Goal: Task Accomplishment & Management: Use online tool/utility

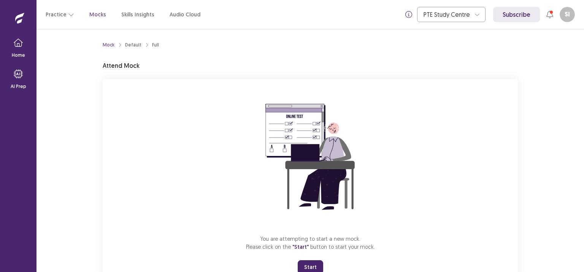
click at [312, 266] on button "Start" at bounding box center [310, 267] width 25 height 14
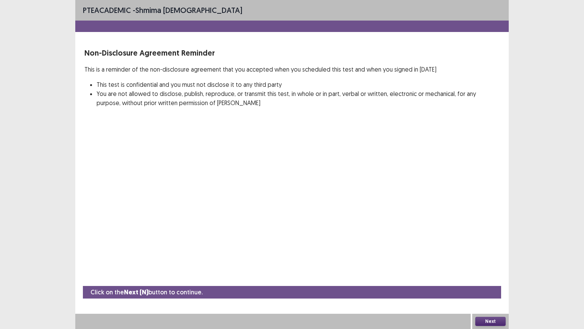
click at [492, 271] on button "Next" at bounding box center [491, 321] width 30 height 9
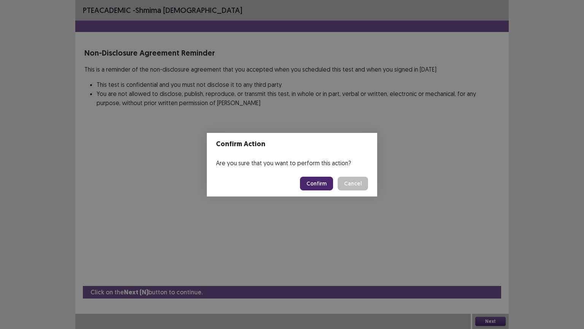
click at [321, 183] on button "Confirm" at bounding box center [316, 184] width 33 height 14
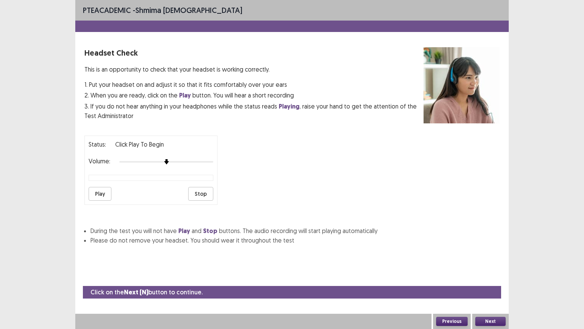
click at [495, 271] on button "Next" at bounding box center [491, 321] width 30 height 9
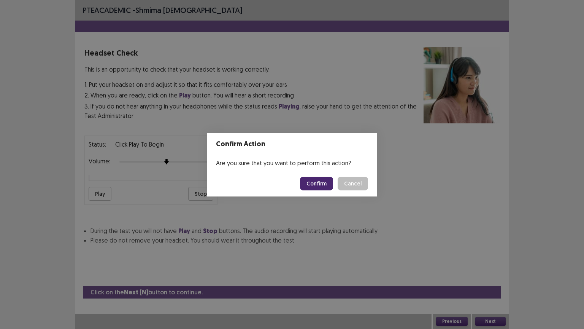
click at [321, 181] on button "Confirm" at bounding box center [316, 184] width 33 height 14
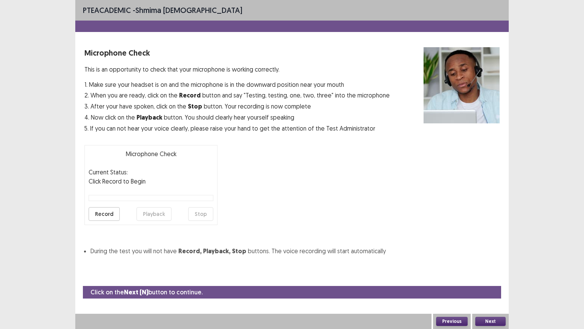
click at [486, 271] on button "Next" at bounding box center [491, 321] width 30 height 9
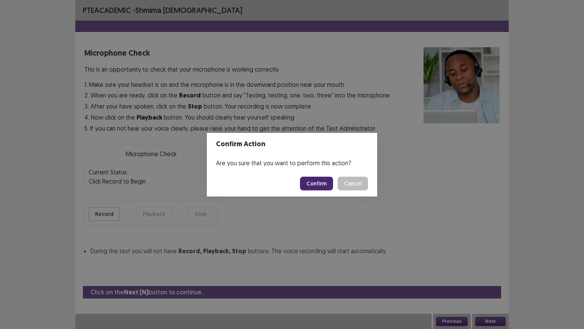
click at [312, 181] on button "Confirm" at bounding box center [316, 184] width 33 height 14
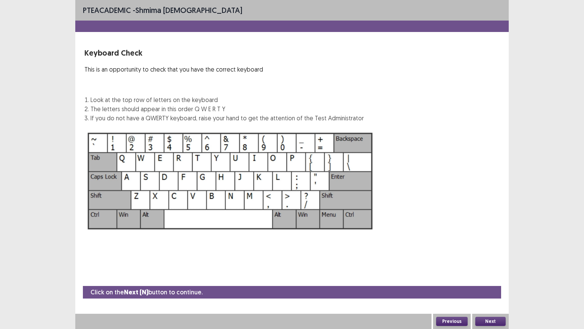
click at [493, 271] on button "Next" at bounding box center [491, 321] width 30 height 9
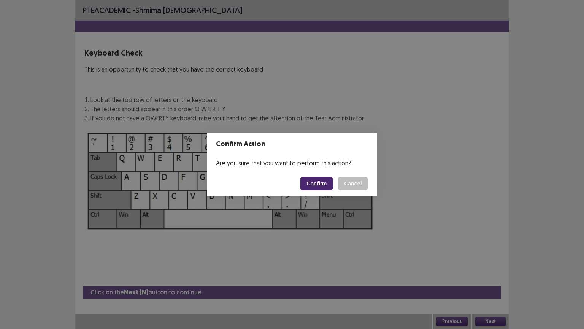
click at [325, 179] on button "Confirm" at bounding box center [316, 184] width 33 height 14
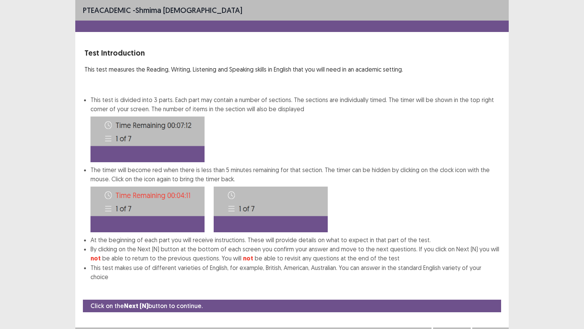
scroll to position [1, 0]
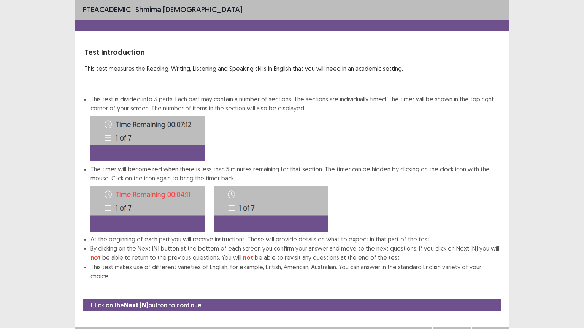
click at [490, 271] on button "Next" at bounding box center [491, 333] width 30 height 9
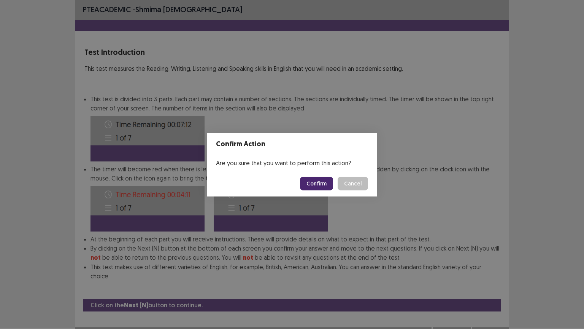
click at [312, 186] on button "Confirm" at bounding box center [316, 184] width 33 height 14
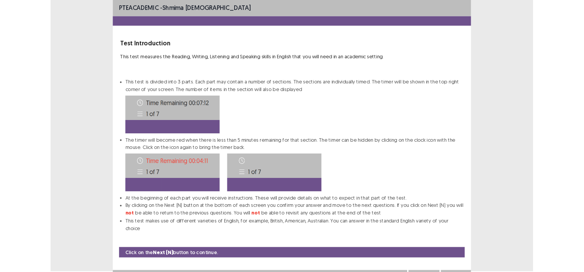
scroll to position [0, 0]
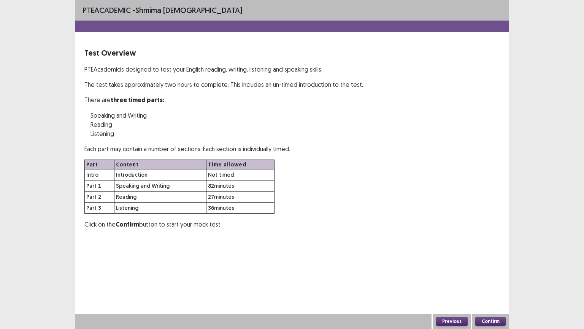
click at [290, 18] on div "PTE academic - shmima [DEMOGRAPHIC_DATA]" at bounding box center [292, 10] width 434 height 21
click at [301, 8] on div "PTE academic - shmima [DEMOGRAPHIC_DATA]" at bounding box center [292, 10] width 434 height 21
click at [522, 37] on div "PTE academic - shmima [DEMOGRAPHIC_DATA] Test Overview PTE Academic is designed…" at bounding box center [292, 164] width 584 height 329
